Goal: Information Seeking & Learning: Learn about a topic

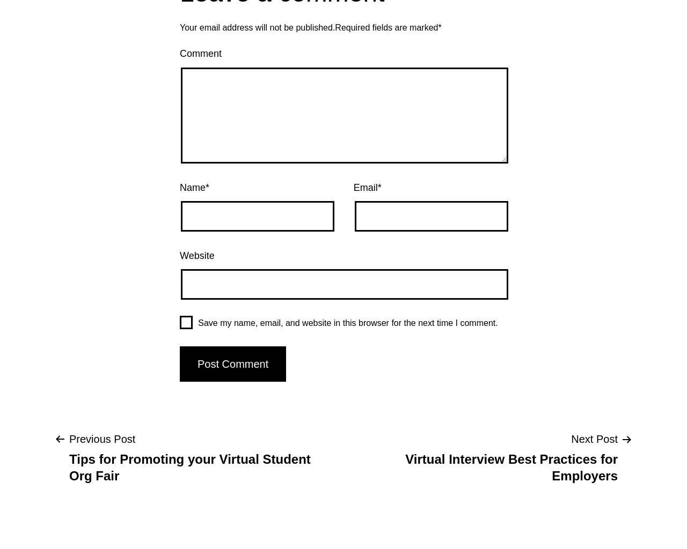
scroll to position [4007, 0]
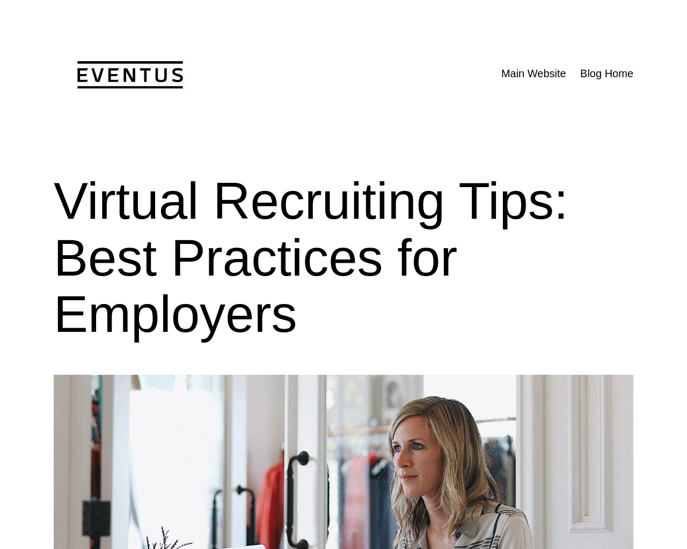
scroll to position [4005, 0]
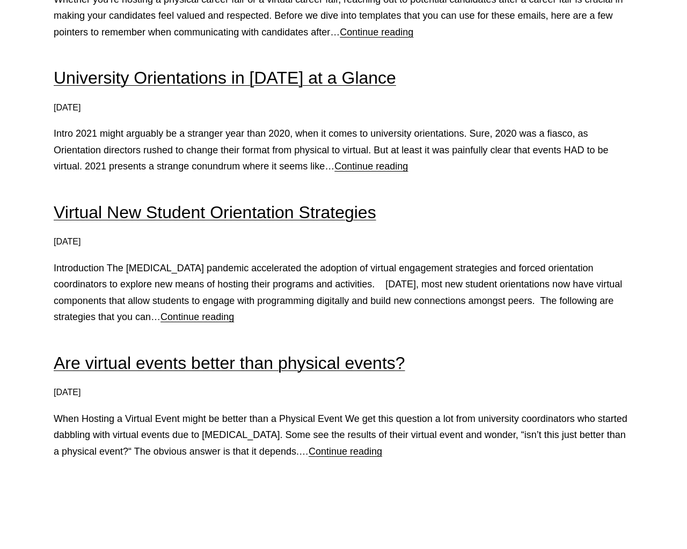
scroll to position [1834, 0]
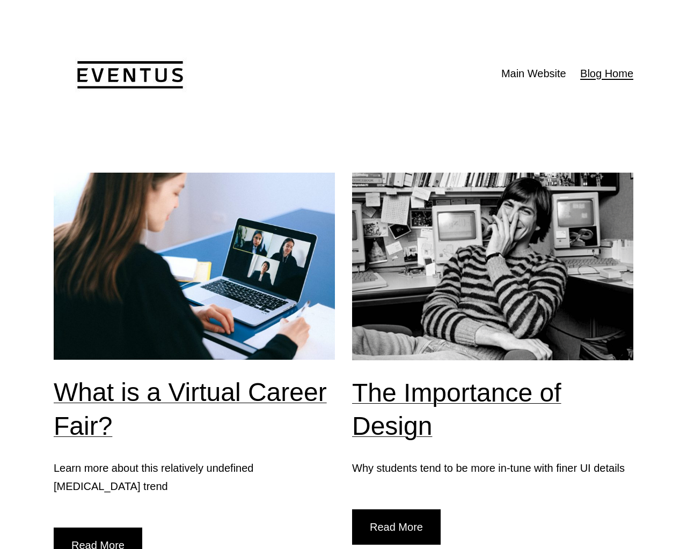
scroll to position [1831, 0]
